Goal: Task Accomplishment & Management: Manage account settings

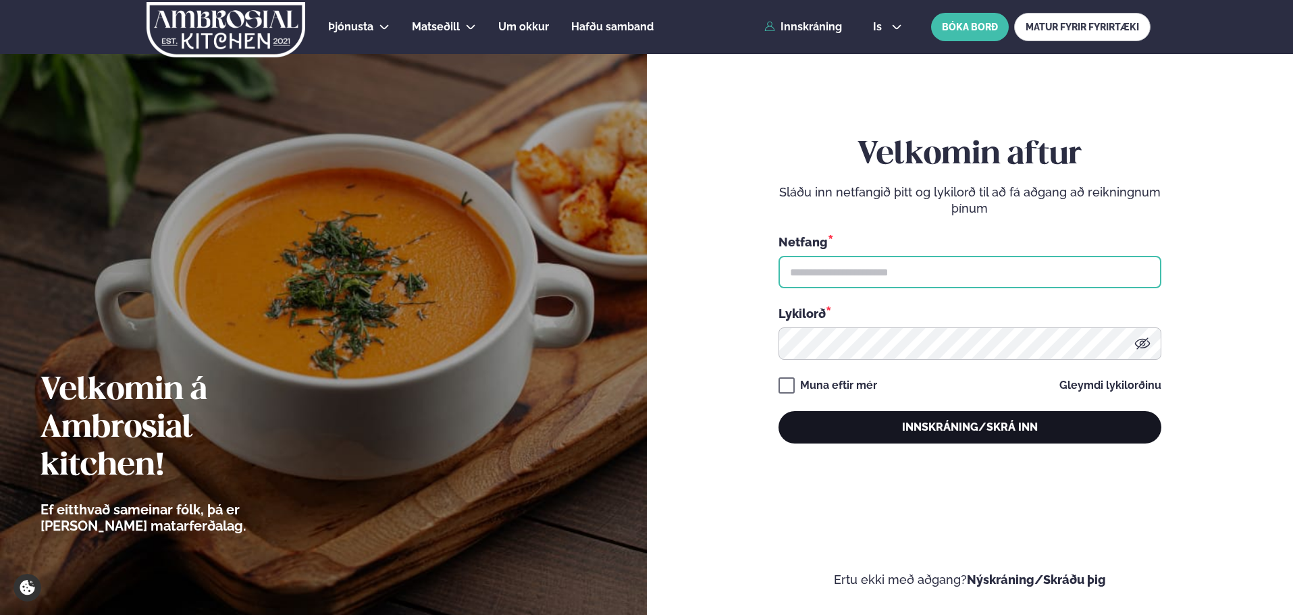
type input "**********"
click at [828, 417] on button "Innskráning/Skrá inn" at bounding box center [969, 427] width 383 height 32
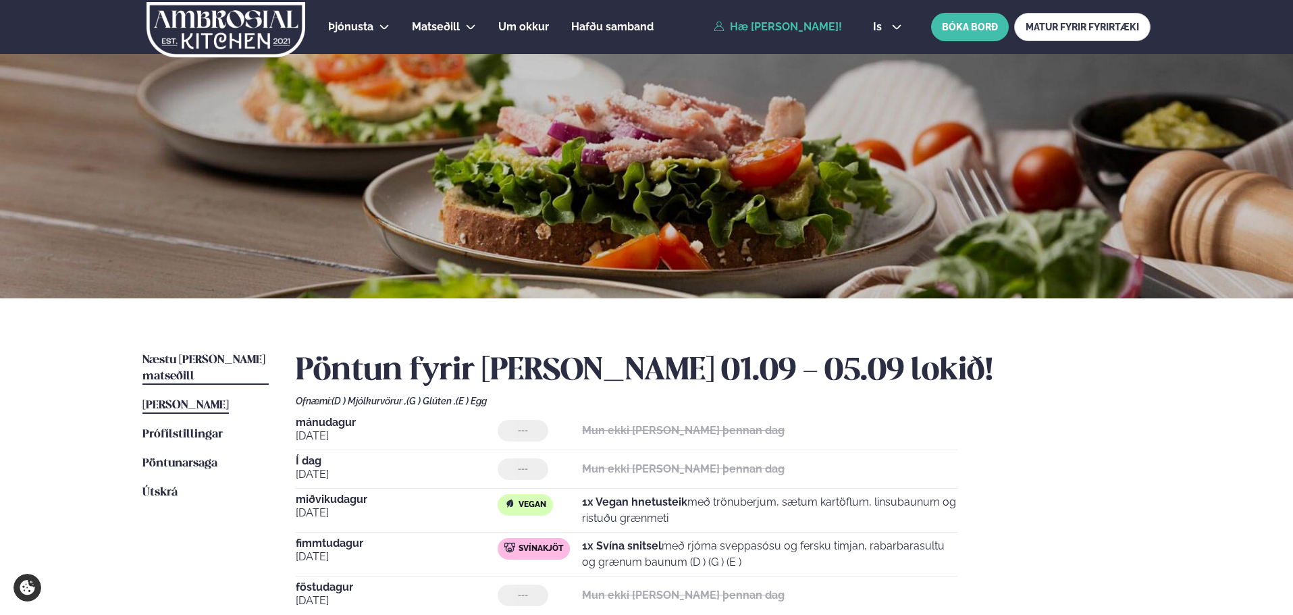
click at [178, 355] on span "Næstu [PERSON_NAME] matseðill" at bounding box center [203, 368] width 123 height 28
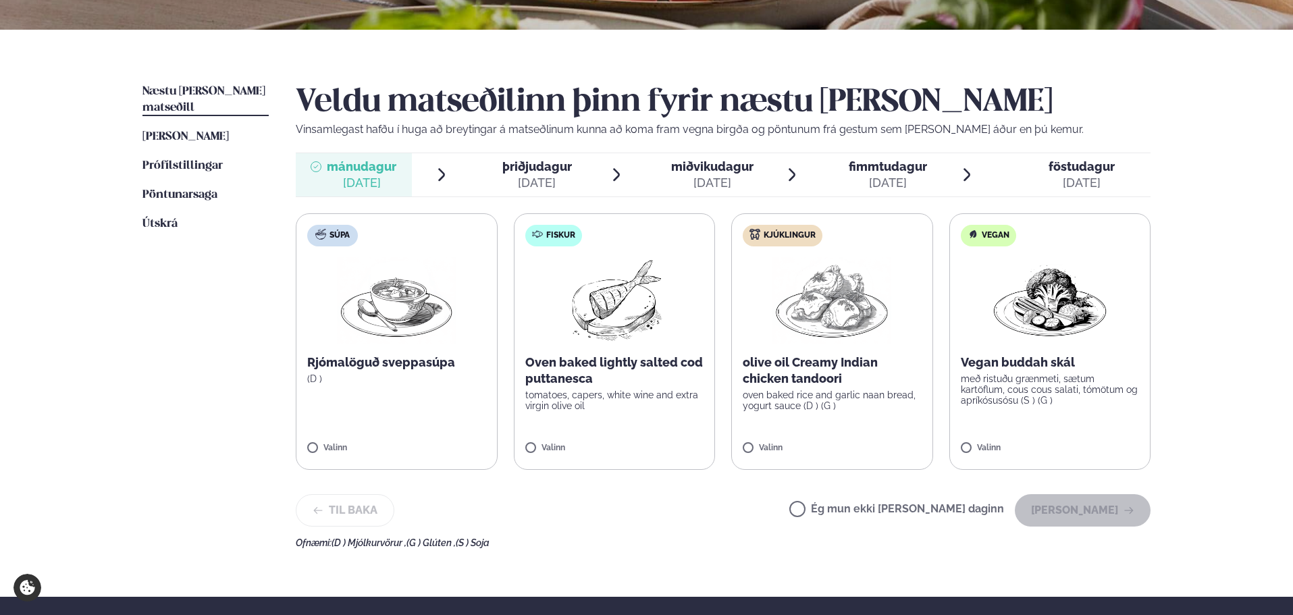
scroll to position [270, 0]
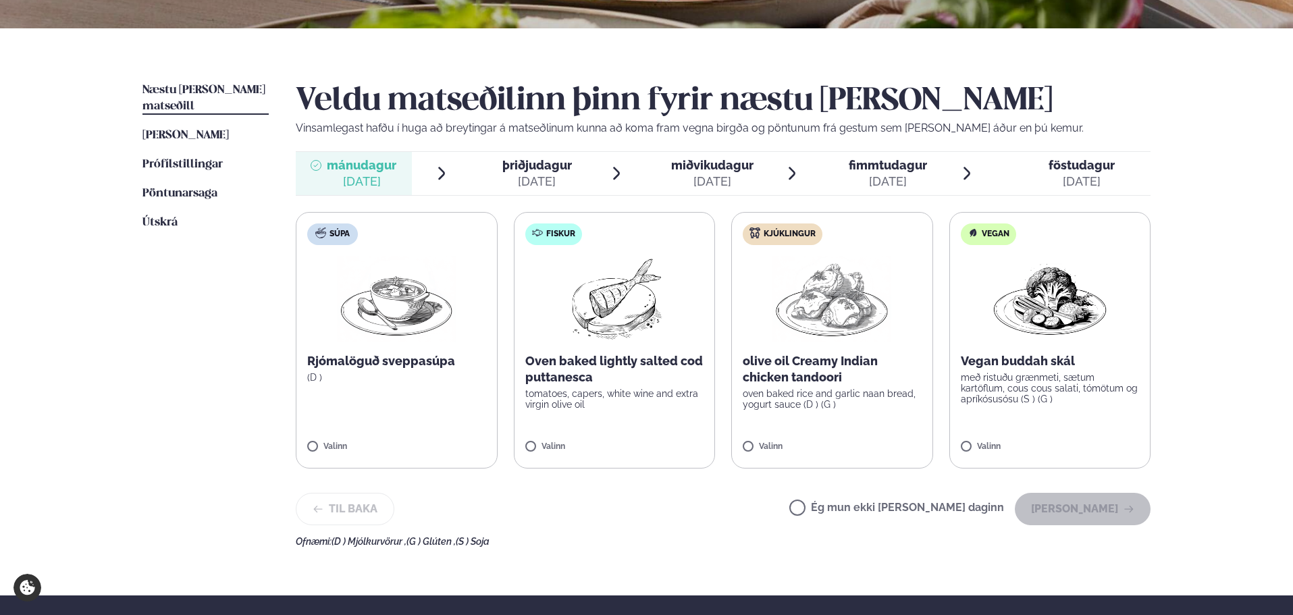
click at [882, 488] on div "Veldu matseðilinn þinn fyrir næstu [PERSON_NAME] Vinsamlegast hafðu í huga að b…" at bounding box center [723, 314] width 855 height 464
click at [898, 512] on label "Ég mun ekki [PERSON_NAME] daginn" at bounding box center [896, 509] width 215 height 14
click at [1095, 515] on button "[PERSON_NAME]" at bounding box center [1083, 509] width 136 height 32
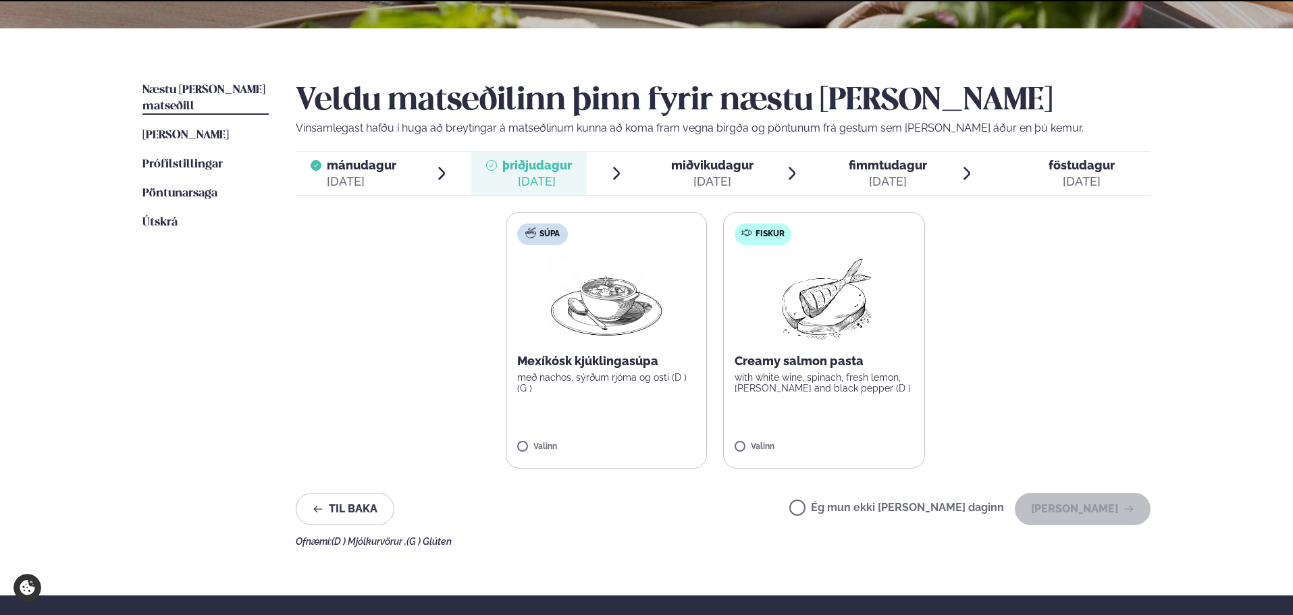
click at [881, 500] on div "Ég mun ekki [PERSON_NAME] daginn [PERSON_NAME]" at bounding box center [969, 509] width 361 height 32
click at [951, 505] on label "Ég mun ekki [PERSON_NAME] daginn" at bounding box center [896, 509] width 215 height 14
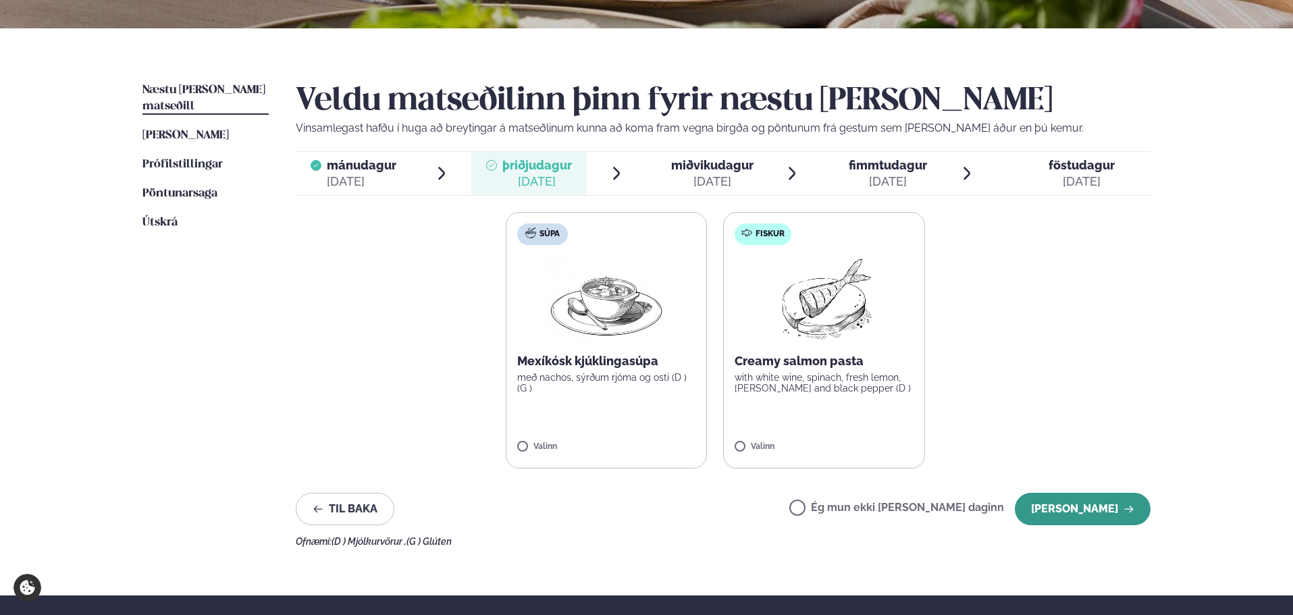
click at [1092, 510] on button "[PERSON_NAME]" at bounding box center [1083, 509] width 136 height 32
